Goal: Navigation & Orientation: Locate item on page

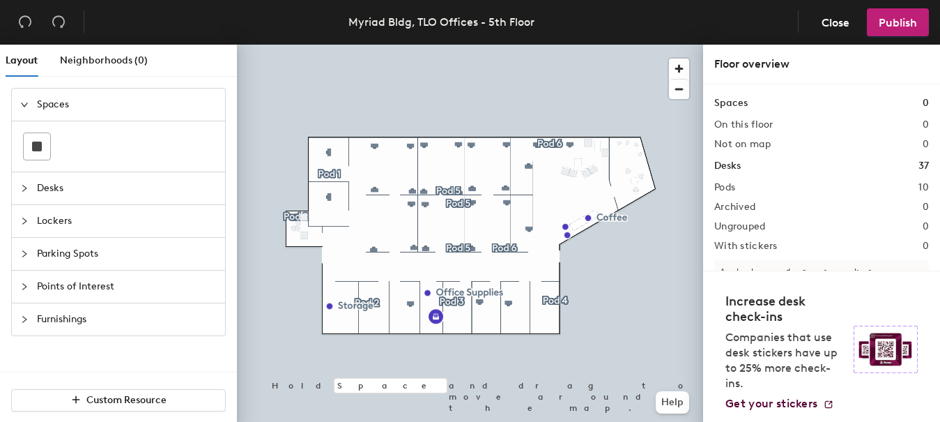
click at [411, 45] on div at bounding box center [470, 45] width 466 height 0
click at [831, 21] on span "Close" at bounding box center [836, 22] width 28 height 13
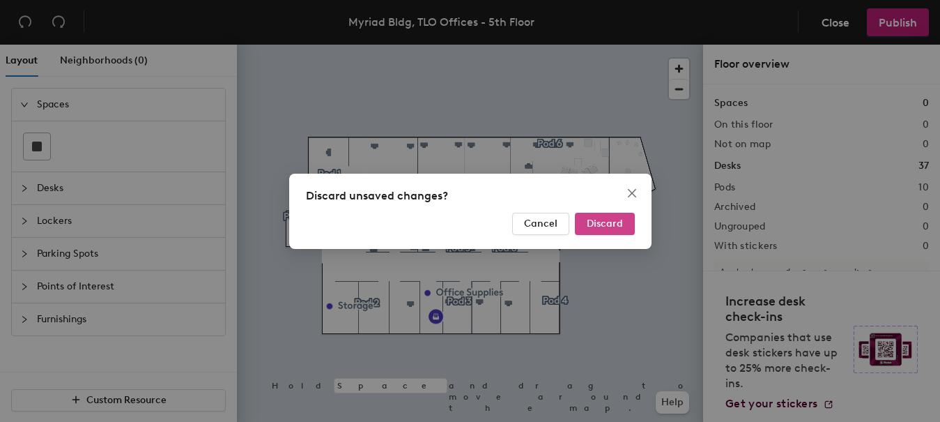
click at [601, 226] on span "Discard" at bounding box center [605, 223] width 36 height 12
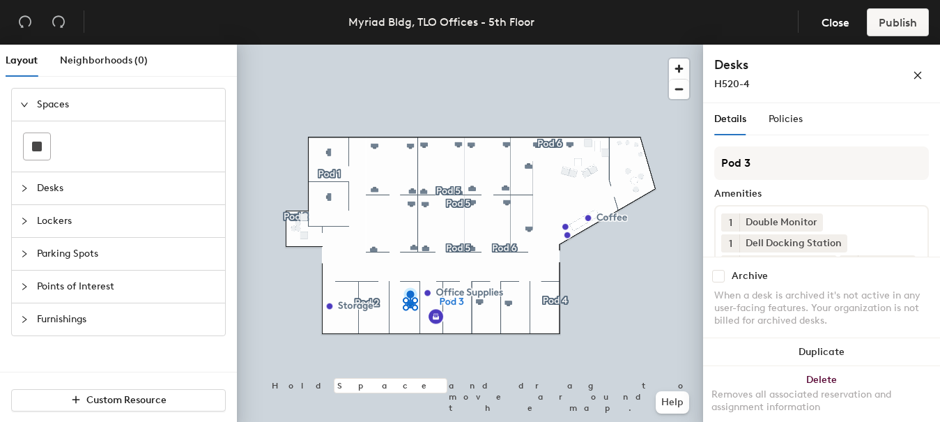
click at [68, 182] on span "Desks" at bounding box center [127, 188] width 180 height 32
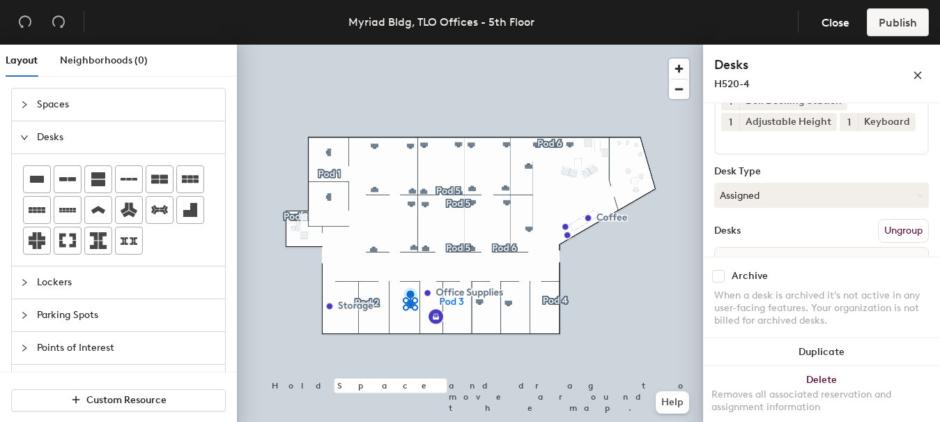
scroll to position [230, 0]
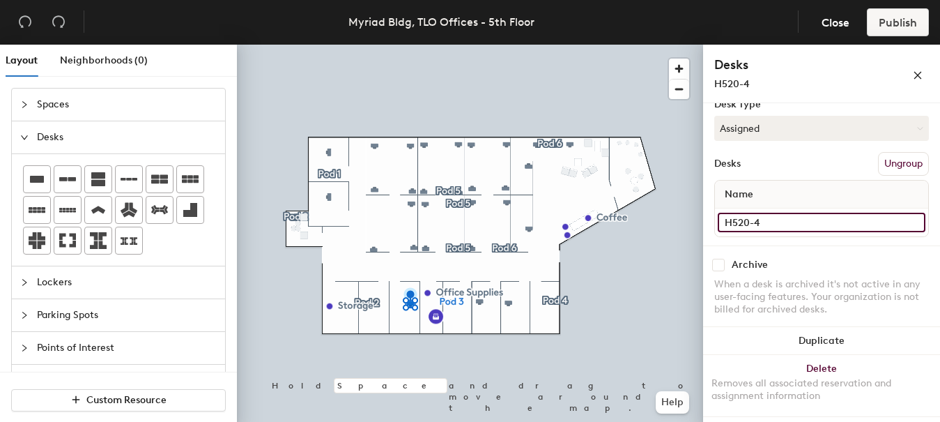
click at [903, 221] on input "H520-4" at bounding box center [822, 223] width 208 height 20
click at [853, 233] on div "H520-4" at bounding box center [821, 222] width 213 height 28
click at [855, 299] on div "When a desk is archived it's not active in any user-facing features. Your organ…" at bounding box center [821, 297] width 215 height 38
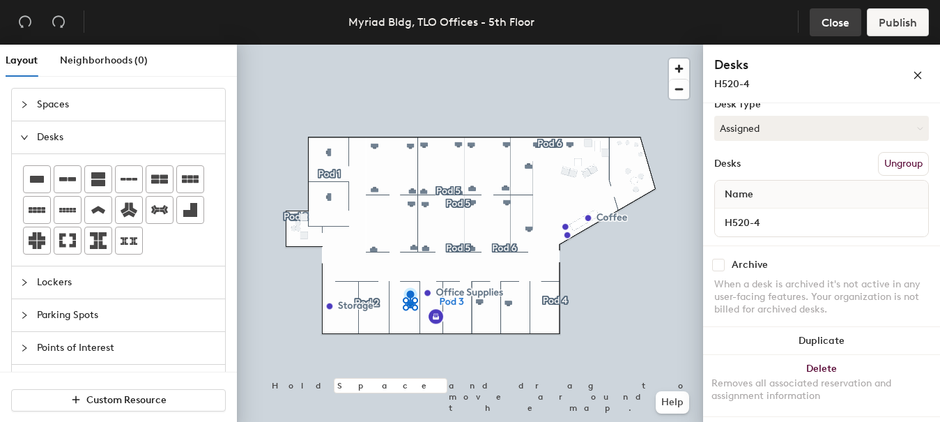
click at [838, 20] on span "Close" at bounding box center [836, 22] width 28 height 13
